Goal: Navigation & Orientation: Find specific page/section

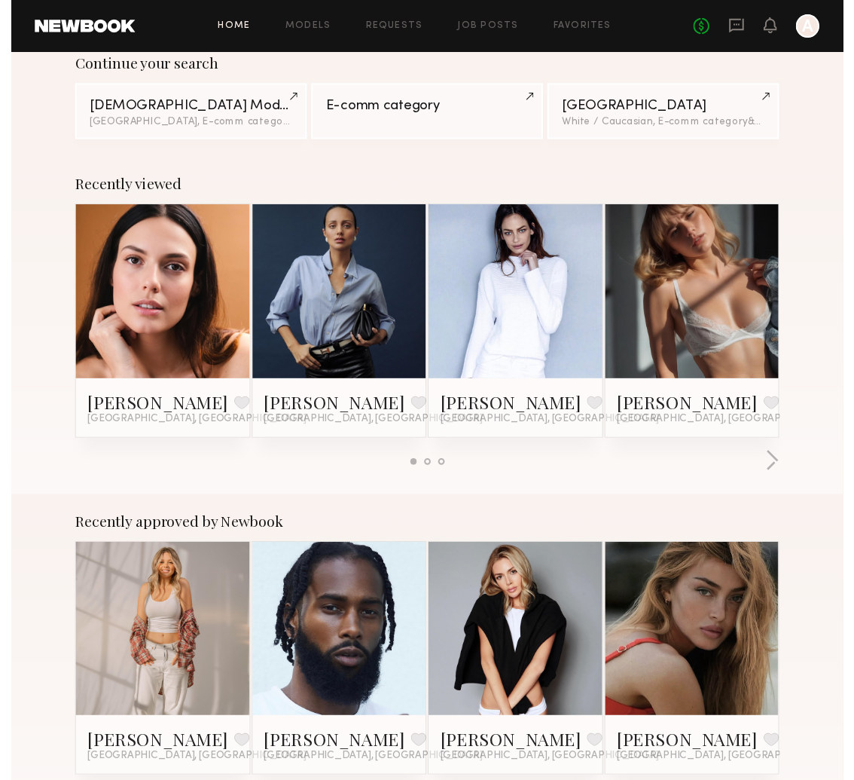
scroll to position [203, 0]
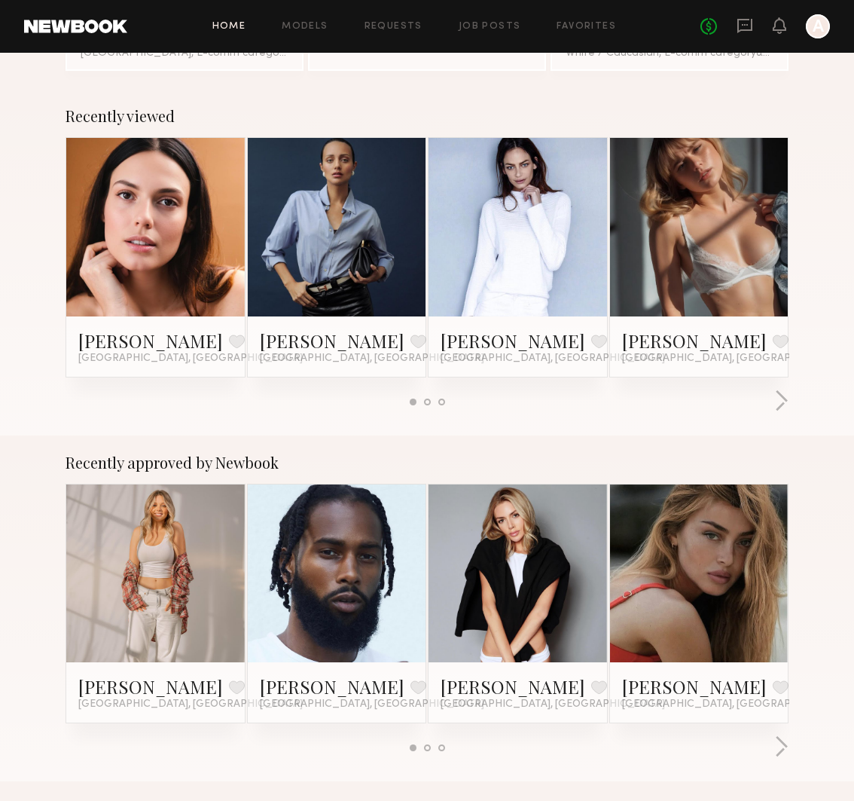
click at [747, 247] on div at bounding box center [699, 227] width 179 height 179
click at [729, 207] on link at bounding box center [700, 227] width 82 height 179
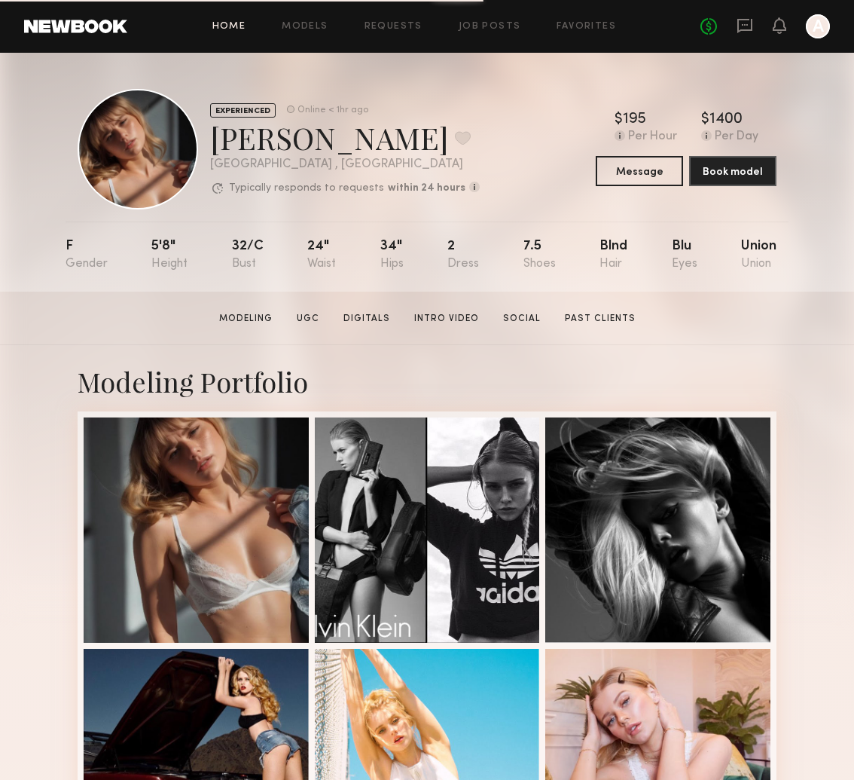
click at [225, 26] on link "Home" at bounding box center [229, 27] width 34 height 10
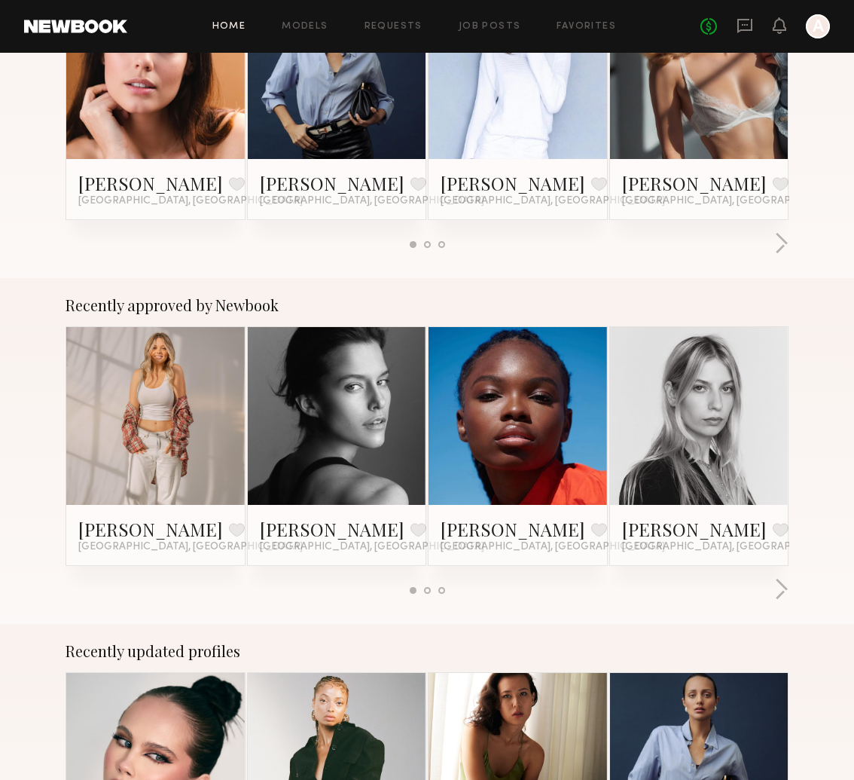
scroll to position [367, 0]
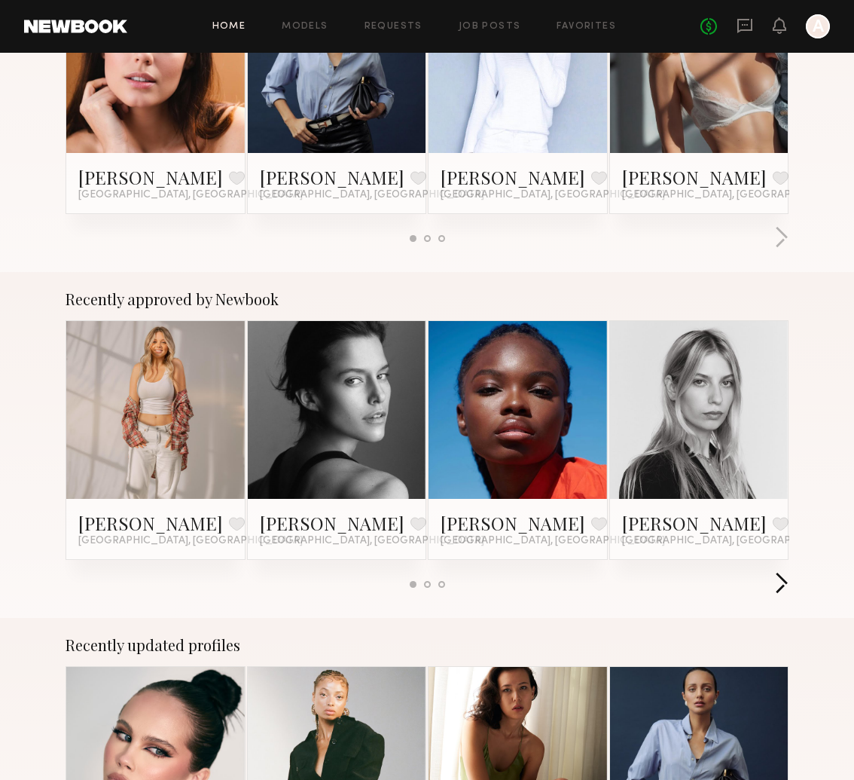
click at [785, 576] on button "button" at bounding box center [782, 584] width 14 height 25
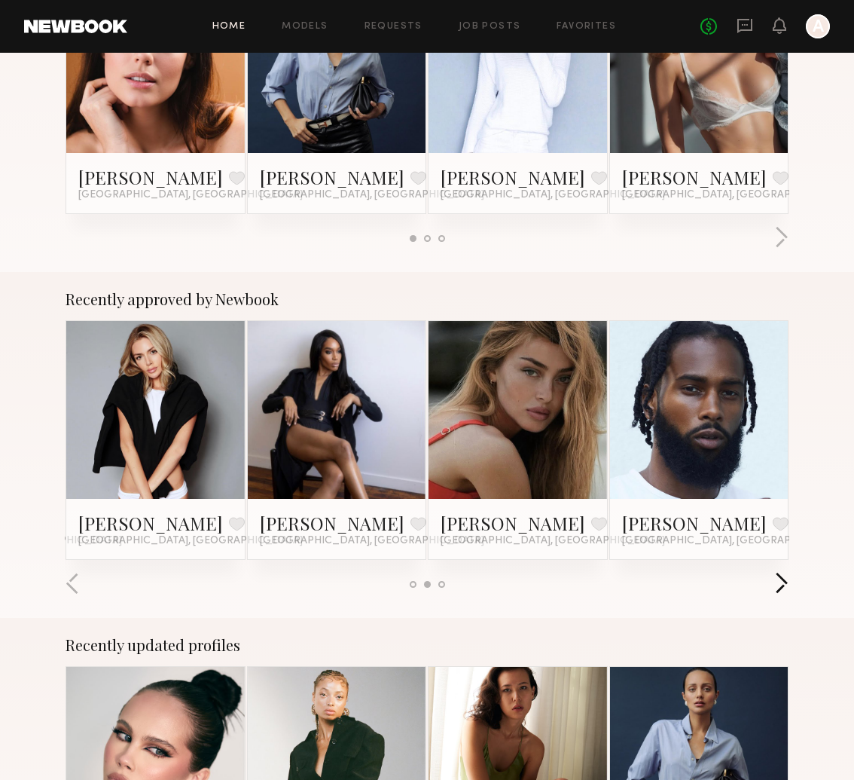
click at [785, 576] on button "button" at bounding box center [782, 584] width 14 height 25
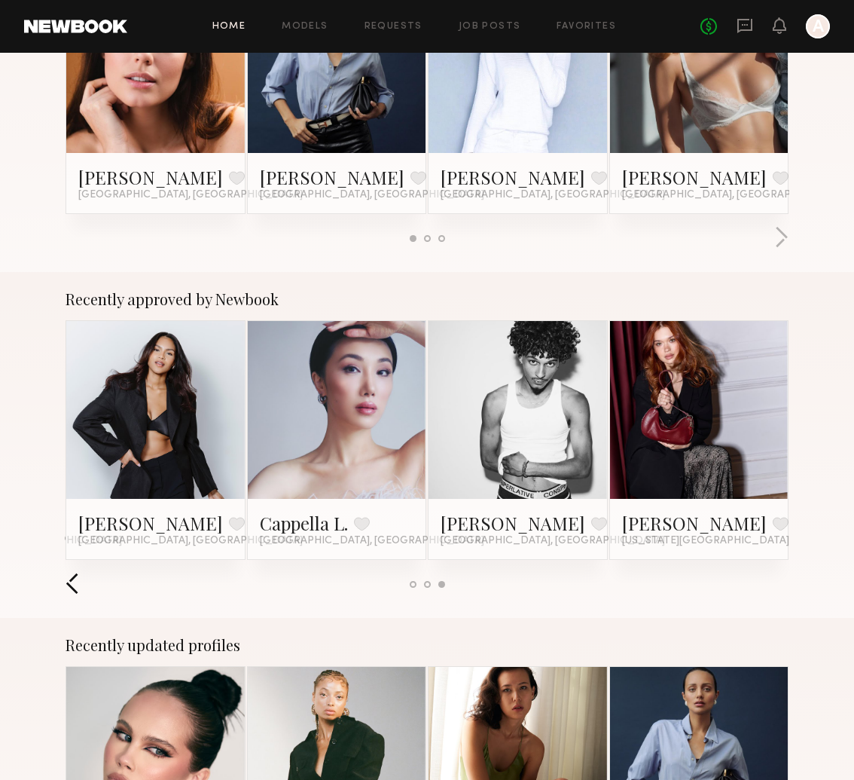
click at [77, 578] on button "button" at bounding box center [73, 584] width 14 height 25
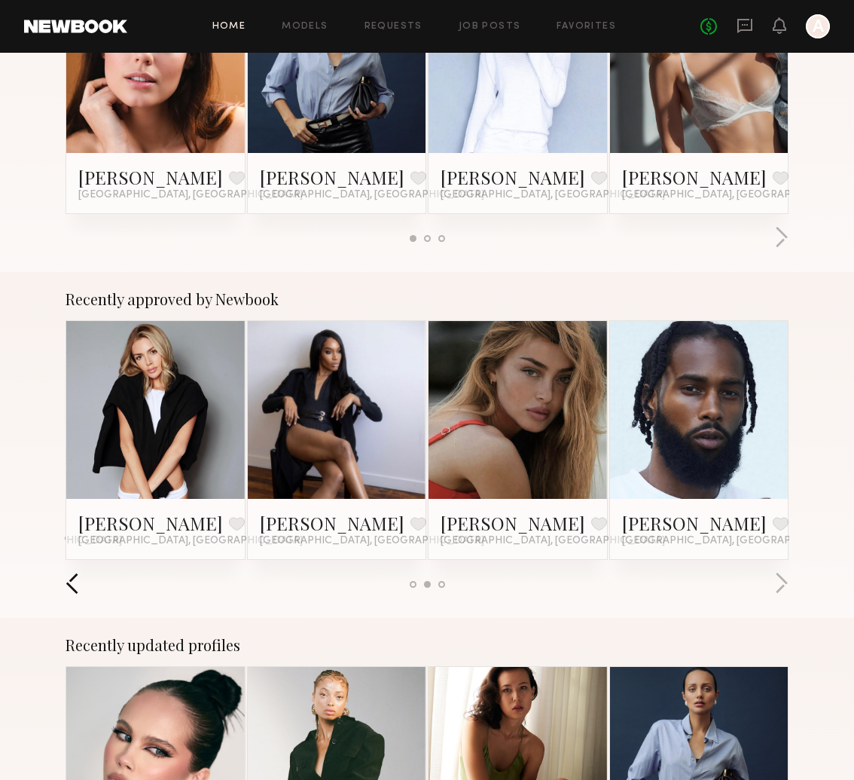
click at [77, 578] on button "button" at bounding box center [73, 584] width 14 height 25
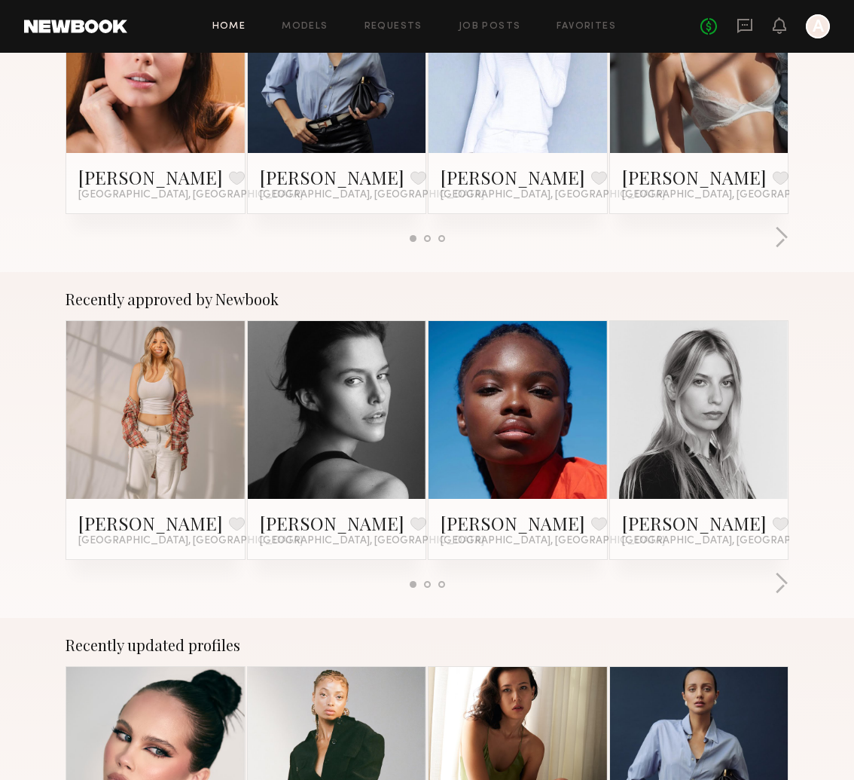
click at [329, 417] on link at bounding box center [337, 410] width 82 height 179
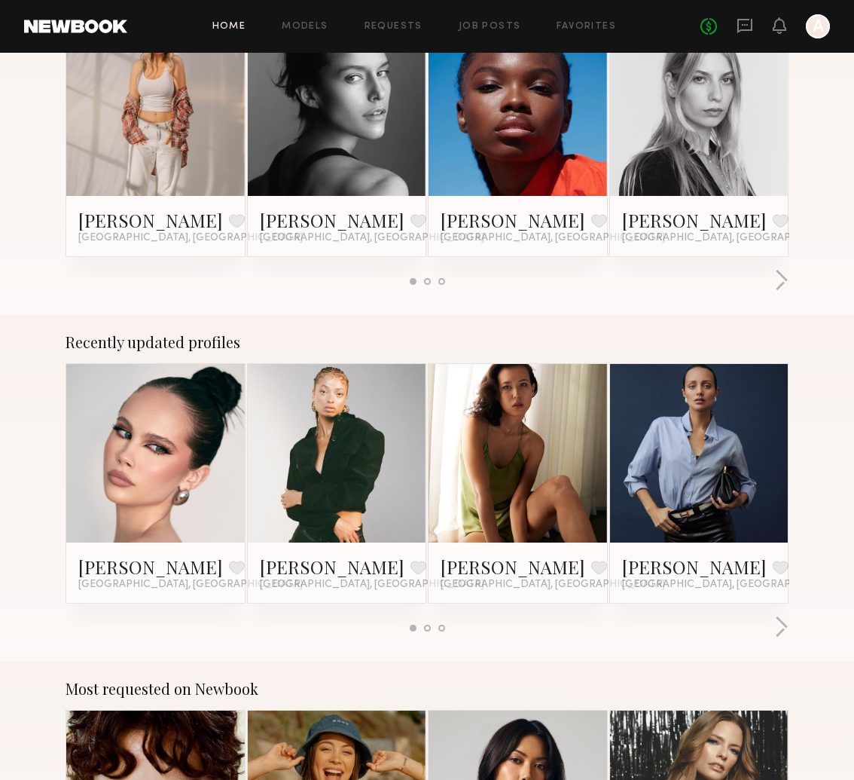
scroll to position [712, 0]
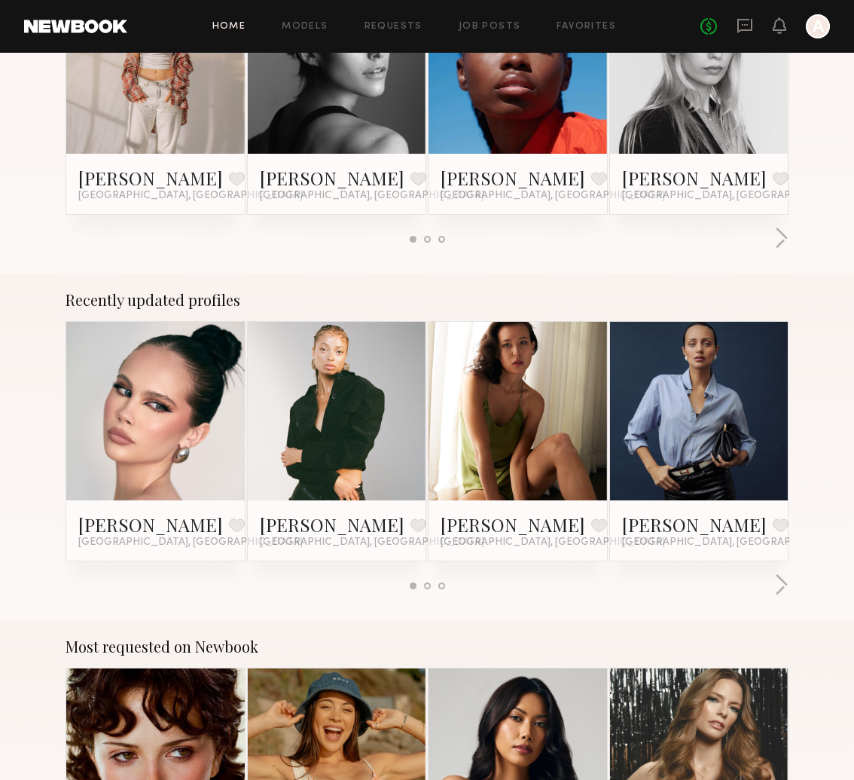
click at [160, 383] on link at bounding box center [156, 411] width 82 height 179
click at [716, 429] on link at bounding box center [700, 411] width 82 height 179
click at [429, 582] on div at bounding box center [427, 585] width 7 height 7
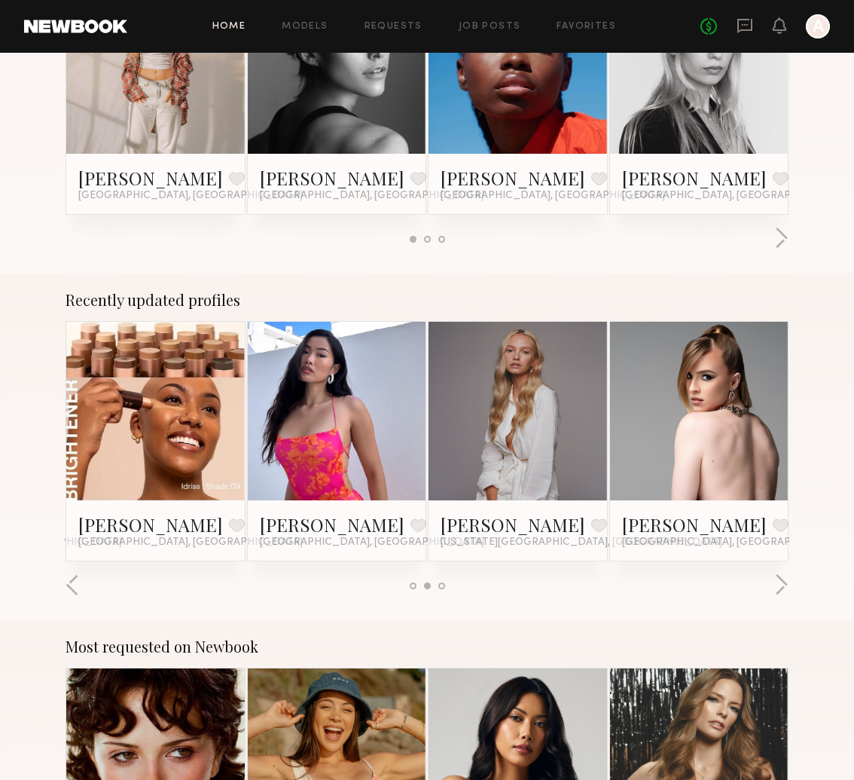
click at [517, 466] on link at bounding box center [518, 411] width 82 height 179
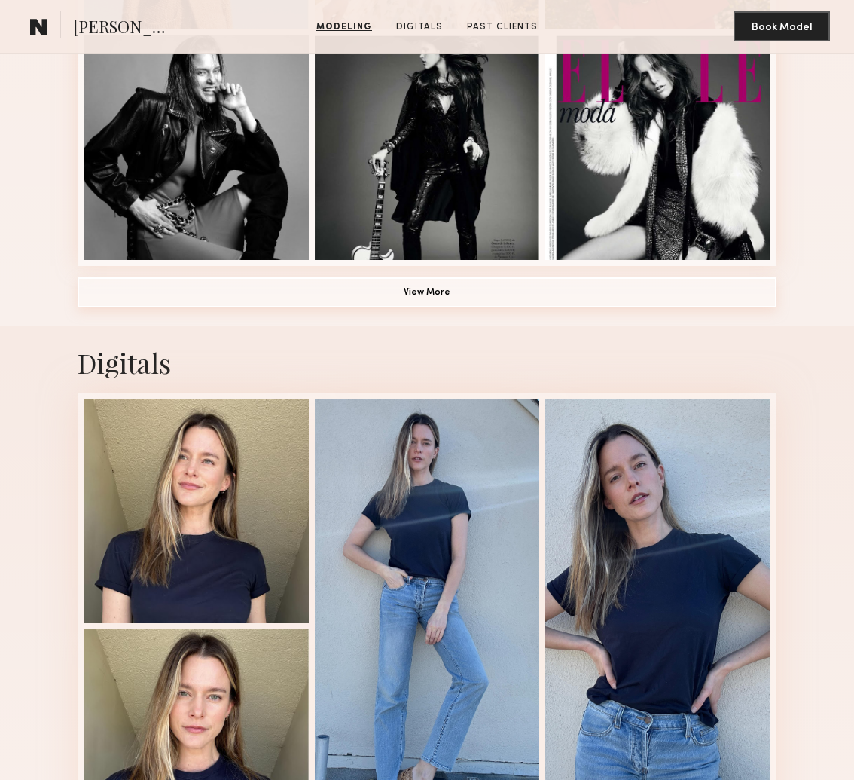
scroll to position [1077, 0]
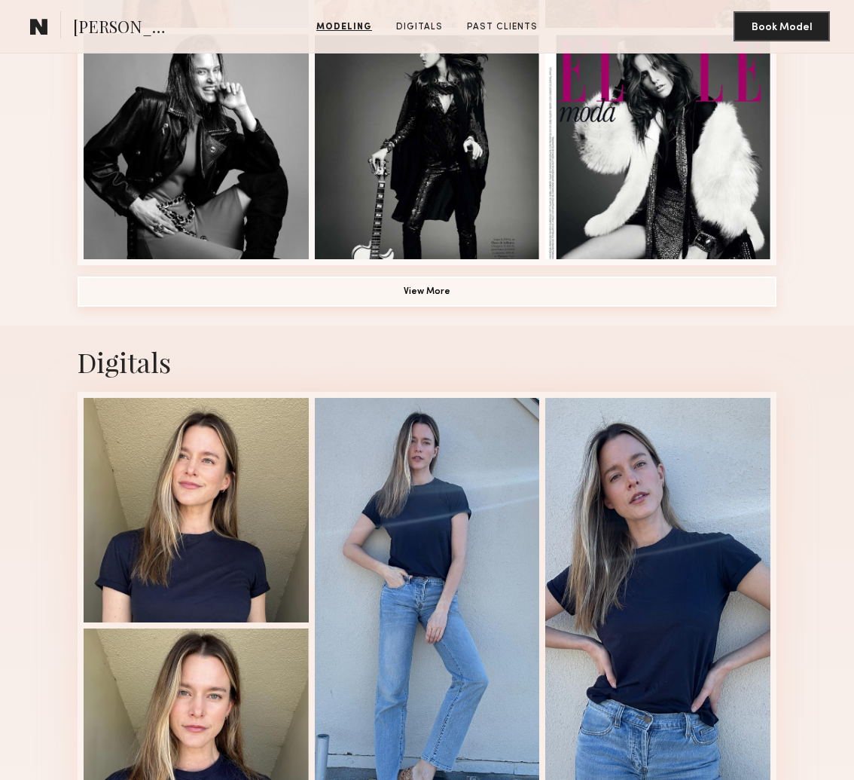
click at [447, 289] on button "View More" at bounding box center [427, 292] width 699 height 30
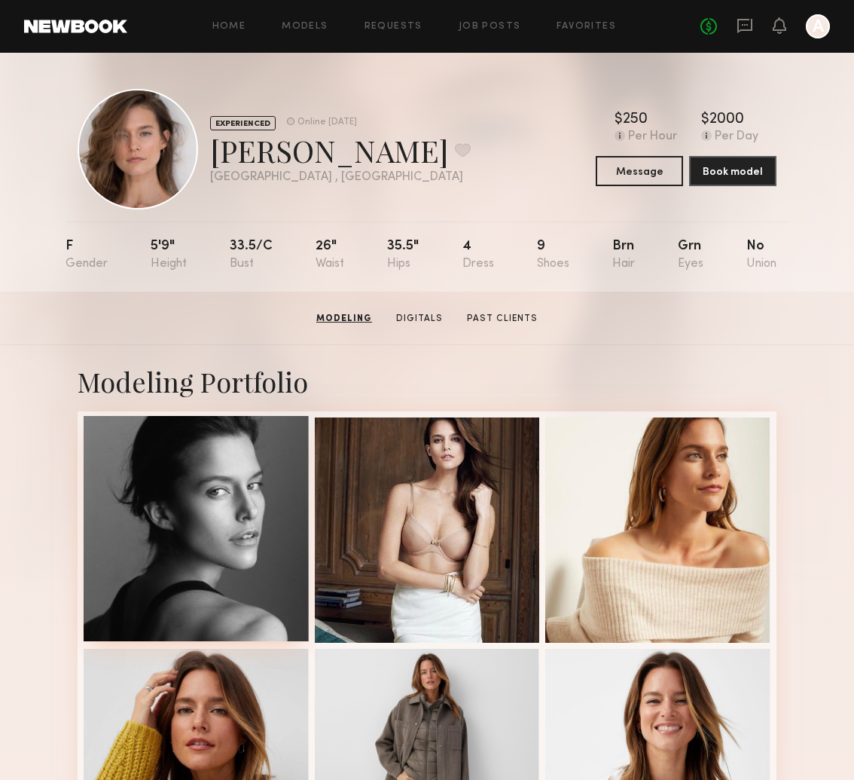
scroll to position [0, 0]
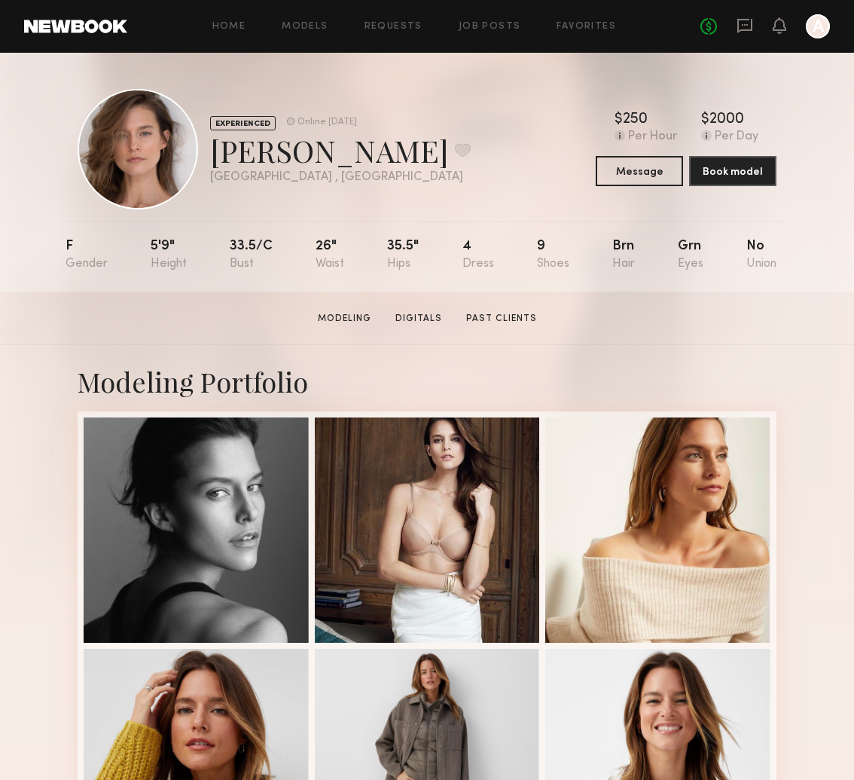
click at [72, 29] on link at bounding box center [75, 27] width 103 height 14
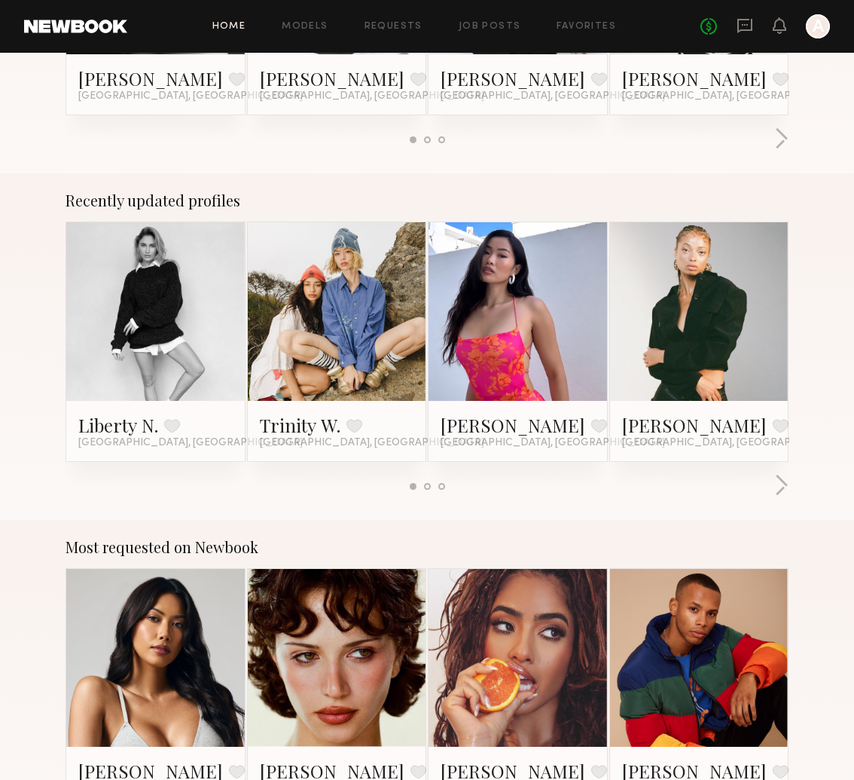
scroll to position [756, 0]
